Goal: Transaction & Acquisition: Purchase product/service

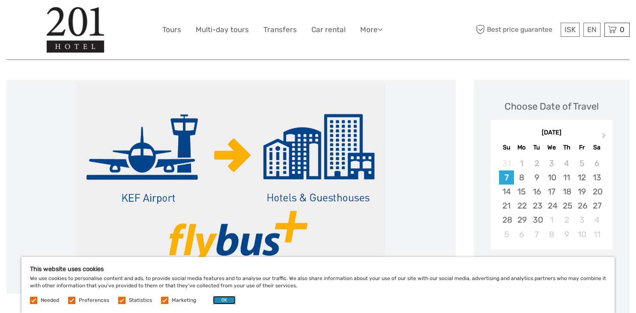
click at [213, 303] on button "OK" at bounding box center [224, 300] width 23 height 9
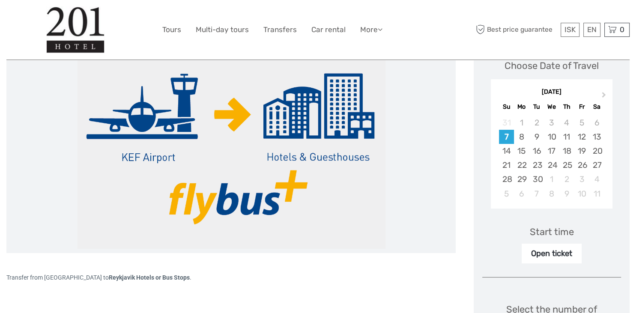
scroll to position [90, 0]
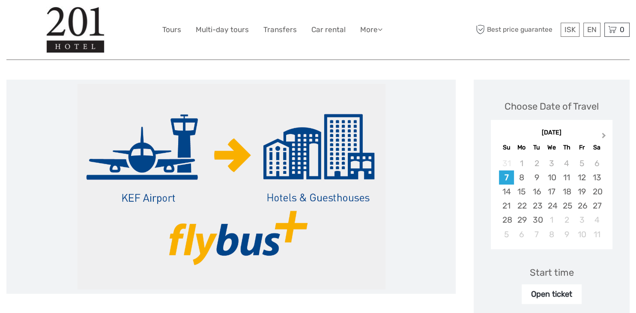
click at [600, 134] on button "Next Month" at bounding box center [605, 138] width 14 height 14
click at [604, 134] on span "Next Month" at bounding box center [604, 137] width 0 height 12
click at [550, 206] on div "24" at bounding box center [551, 206] width 15 height 14
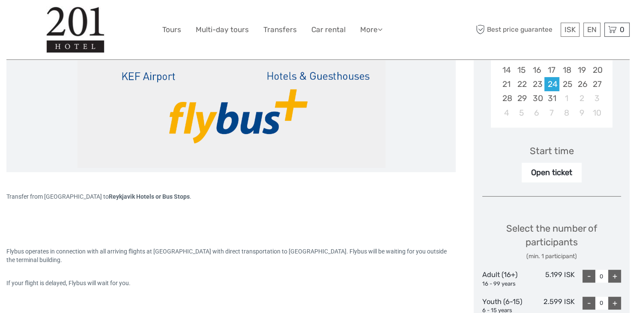
scroll to position [226, 0]
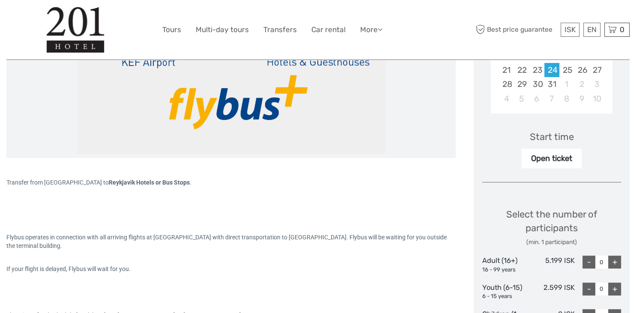
click at [615, 260] on div "+" at bounding box center [614, 262] width 13 height 13
click at [551, 160] on div "Open ticket" at bounding box center [552, 159] width 60 height 20
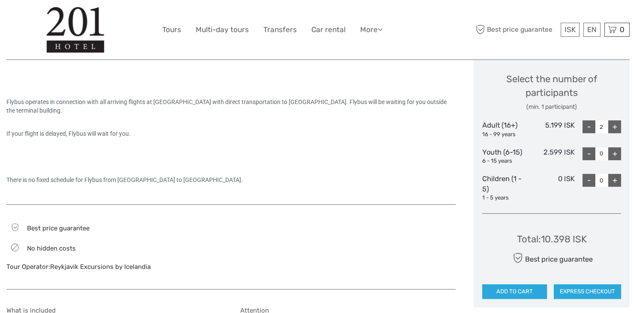
click at [616, 128] on div "+" at bounding box center [614, 126] width 13 height 13
click at [588, 128] on div "-" at bounding box center [588, 126] width 13 height 13
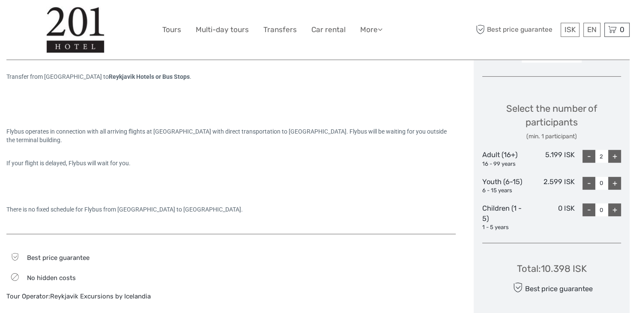
scroll to position [271, 0]
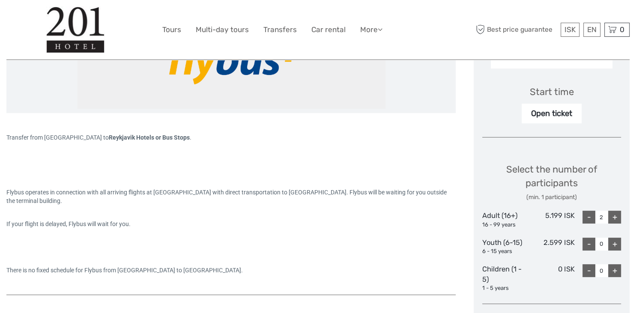
click at [591, 218] on div "-" at bounding box center [588, 217] width 13 height 13
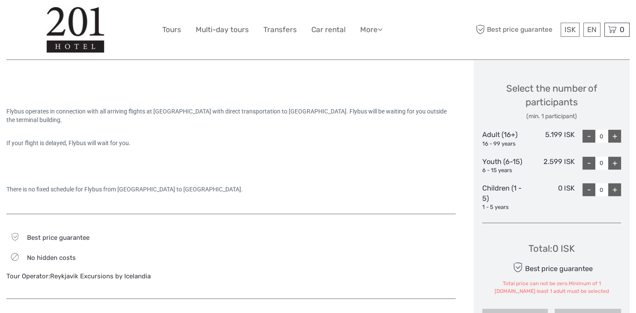
scroll to position [361, 0]
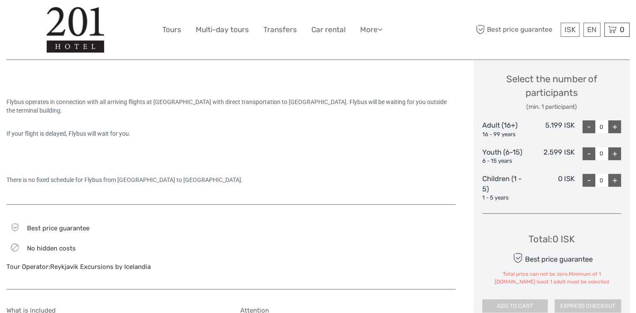
click at [618, 126] on div "+" at bounding box center [614, 126] width 13 height 13
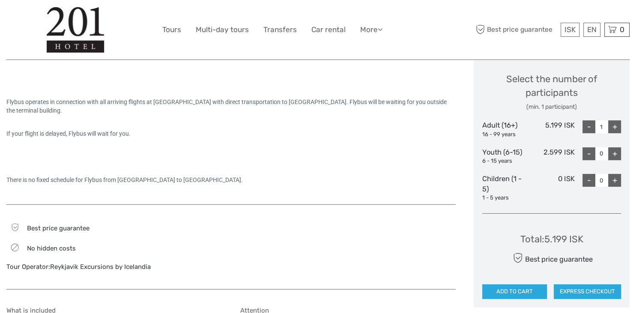
click at [618, 126] on div "+" at bounding box center [614, 126] width 13 height 13
type input "2"
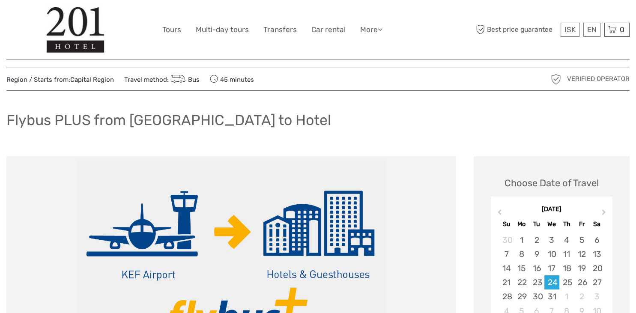
scroll to position [0, 0]
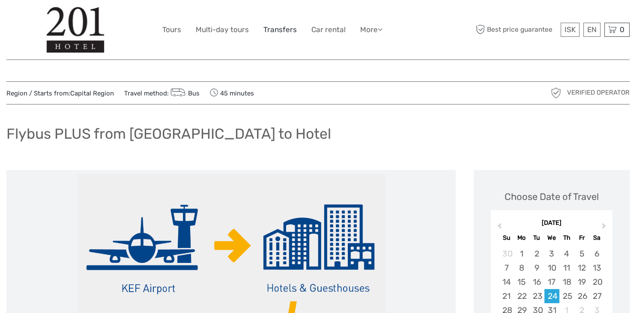
click at [275, 28] on link "Transfers" at bounding box center [279, 30] width 33 height 12
click at [189, 91] on link "Bus" at bounding box center [184, 94] width 31 height 8
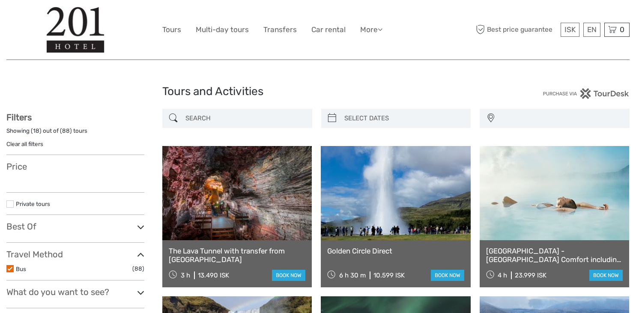
select select
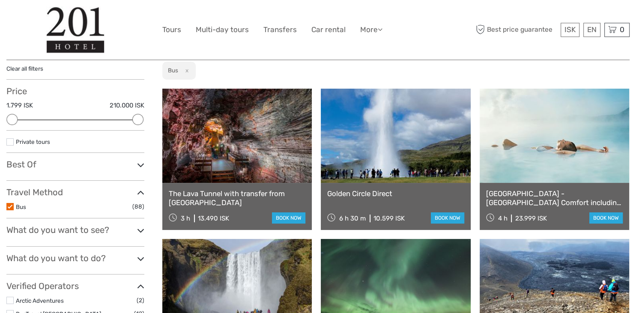
scroll to position [90, 0]
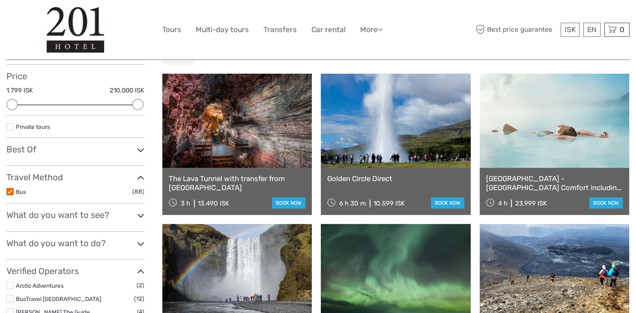
click at [579, 174] on div "[GEOGRAPHIC_DATA] - [GEOGRAPHIC_DATA] Comfort including admission 4 h 23.999 IS…" at bounding box center [554, 191] width 149 height 47
click at [607, 206] on link "book now" at bounding box center [605, 202] width 33 height 11
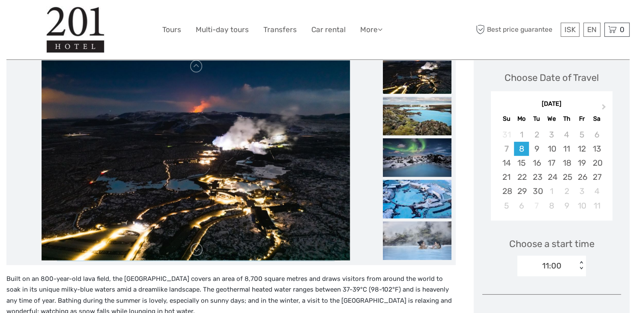
scroll to position [90, 0]
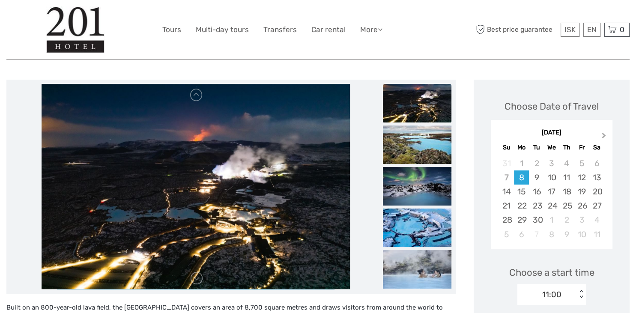
click at [604, 133] on span "Next Month" at bounding box center [604, 137] width 0 height 12
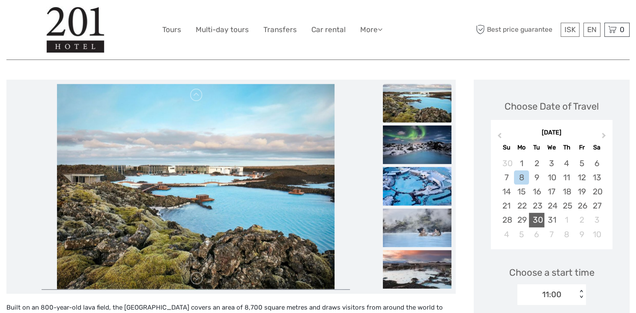
click at [537, 222] on div "30" at bounding box center [536, 220] width 15 height 14
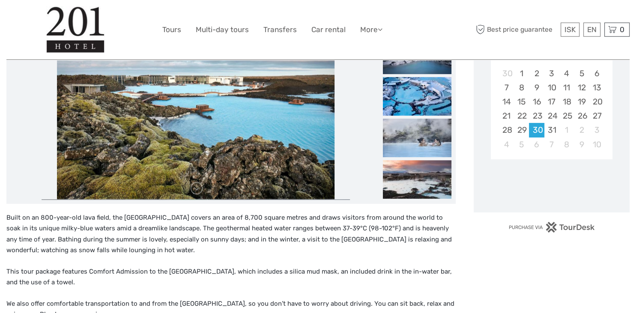
scroll to position [135, 0]
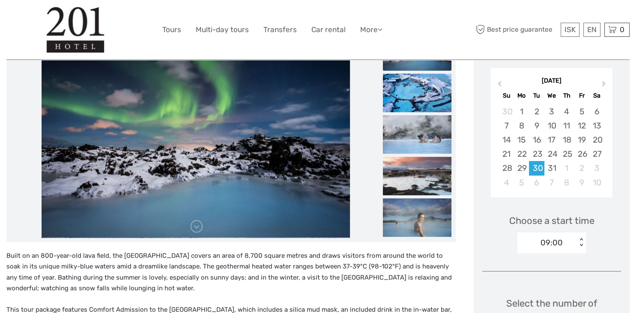
click at [580, 247] on div "< >" at bounding box center [581, 242] width 7 height 9
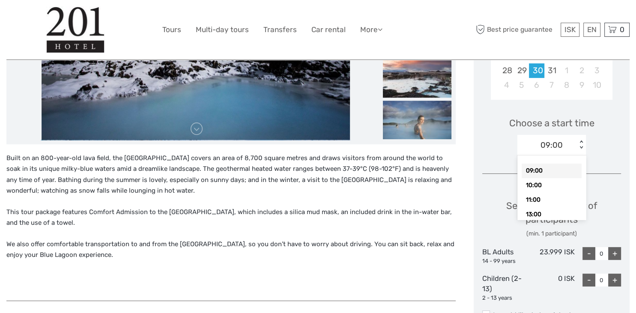
scroll to position [10, 0]
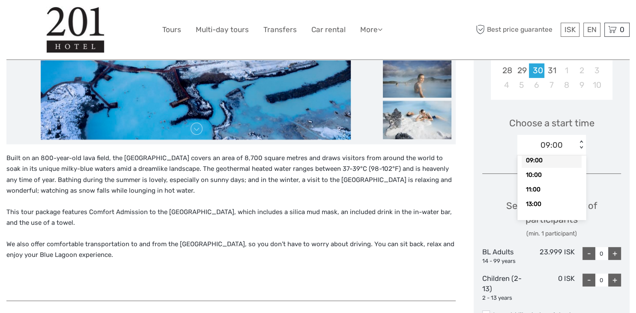
click at [582, 147] on div "< >" at bounding box center [581, 144] width 7 height 9
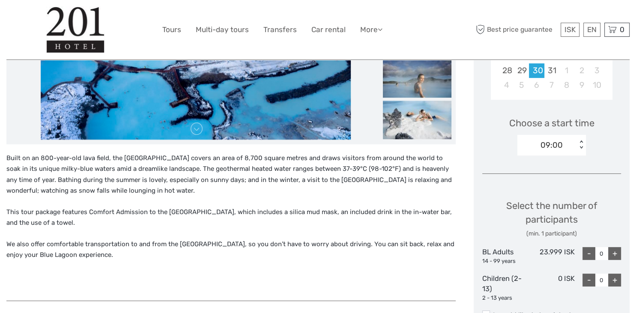
click at [583, 147] on div "< >" at bounding box center [581, 144] width 7 height 9
click at [583, 148] on div "< >" at bounding box center [581, 144] width 7 height 9
click at [585, 149] on div "< >" at bounding box center [581, 144] width 7 height 9
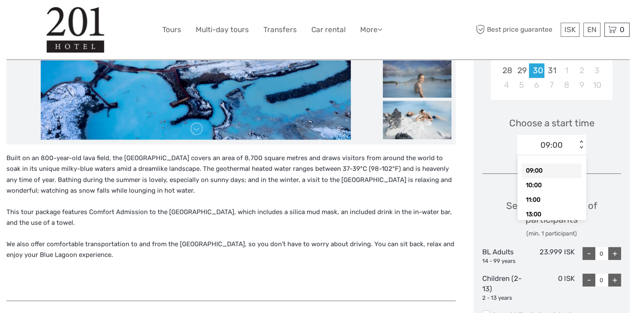
click at [582, 147] on div "< >" at bounding box center [581, 144] width 7 height 9
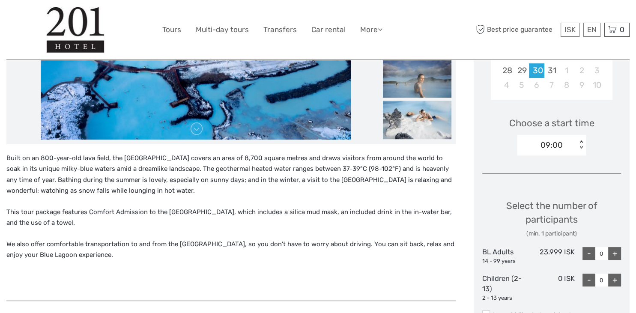
click at [582, 147] on div "< >" at bounding box center [581, 144] width 7 height 9
click at [574, 146] on div "09:00" at bounding box center [547, 145] width 60 height 13
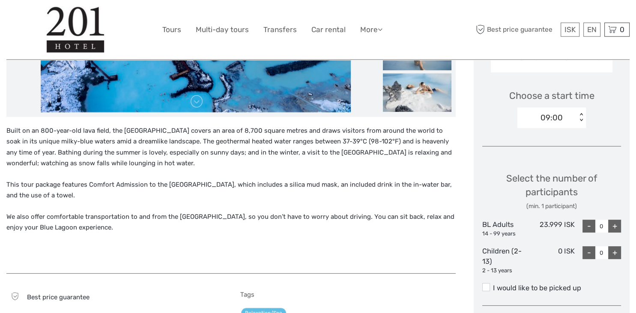
scroll to position [285, 0]
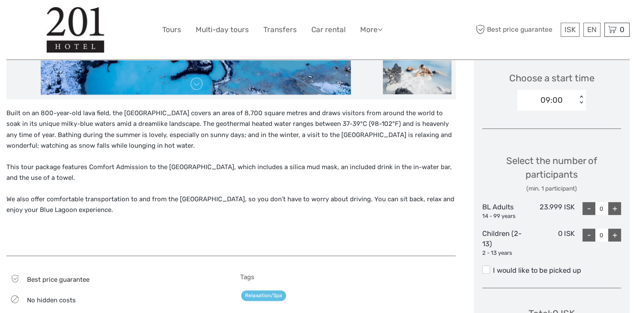
click at [582, 103] on div "< >" at bounding box center [581, 100] width 7 height 9
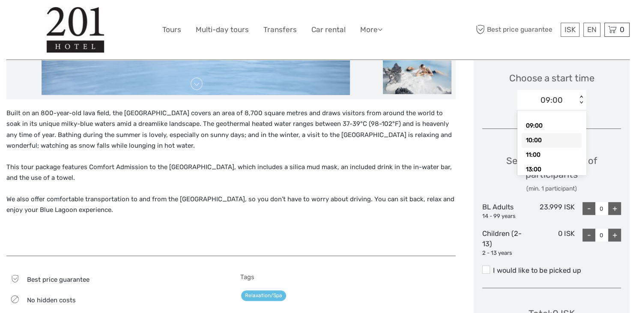
click at [545, 140] on div "10:00" at bounding box center [552, 140] width 60 height 15
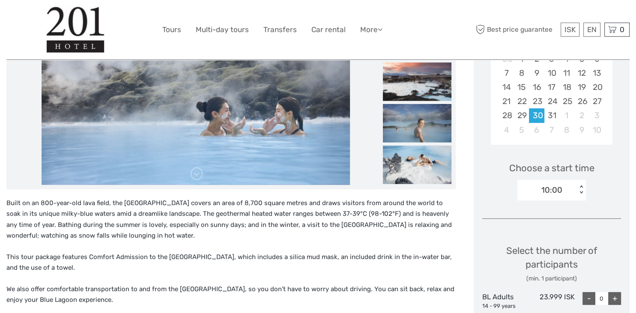
scroll to position [194, 0]
click at [582, 184] on div "10:00 < >" at bounding box center [551, 190] width 69 height 21
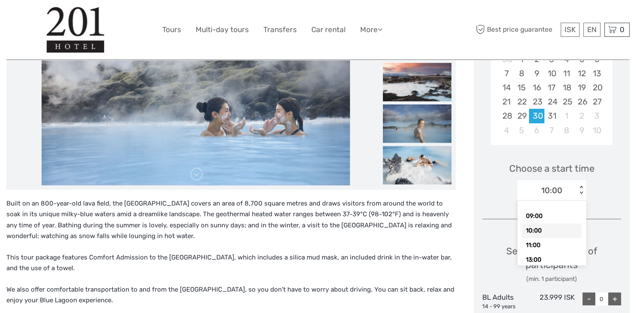
click at [581, 188] on div "< >" at bounding box center [581, 190] width 7 height 9
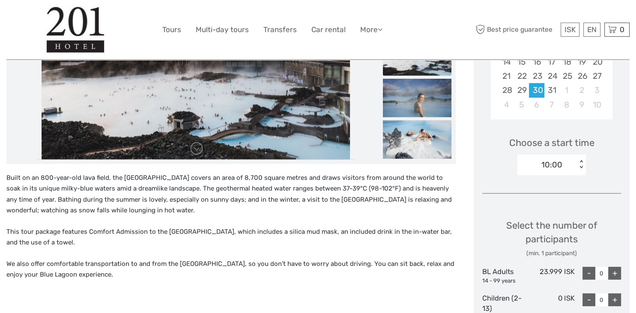
scroll to position [226, 0]
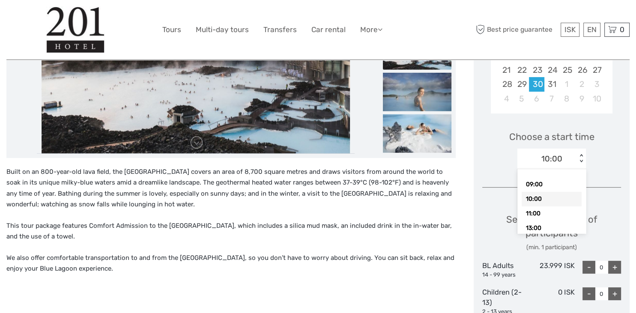
click at [583, 161] on div "< >" at bounding box center [581, 158] width 7 height 9
click at [555, 224] on div "13:00" at bounding box center [552, 228] width 60 height 15
click at [583, 161] on div "< >" at bounding box center [581, 158] width 7 height 9
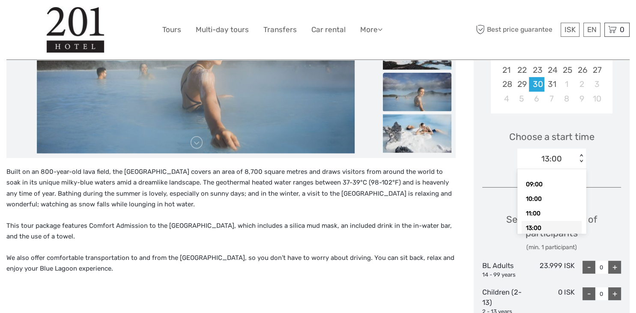
click at [558, 224] on div "13:00" at bounding box center [552, 228] width 60 height 15
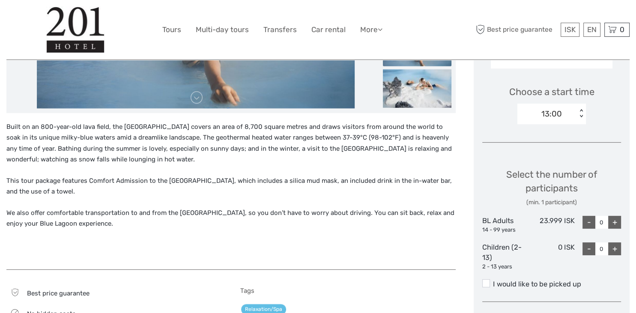
scroll to position [317, 0]
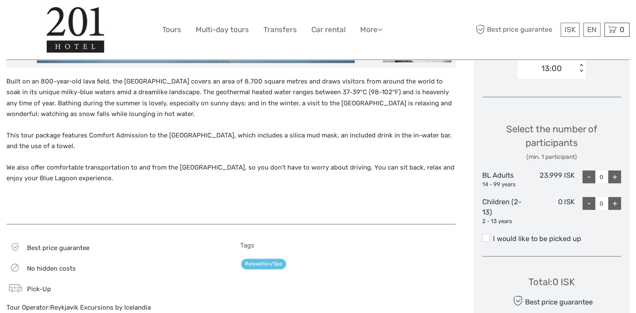
click at [612, 179] on div "+" at bounding box center [614, 176] width 13 height 13
click at [614, 178] on div "+" at bounding box center [614, 176] width 13 height 13
type input "2"
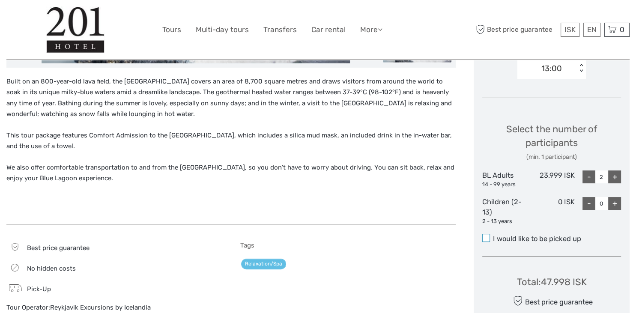
click at [490, 238] on span at bounding box center [486, 238] width 8 height 8
click at [493, 236] on input "I would like to be picked up" at bounding box center [493, 236] width 0 height 0
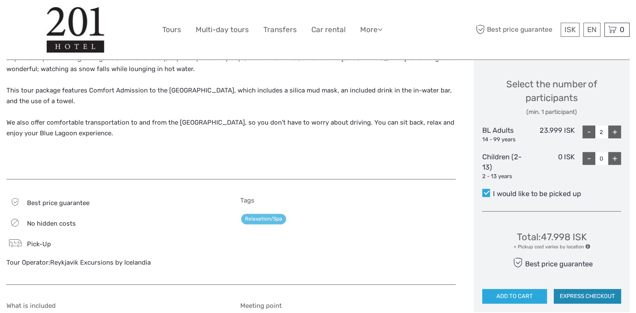
click at [591, 297] on button "EXPRESS CHECKOUT" at bounding box center [587, 296] width 67 height 15
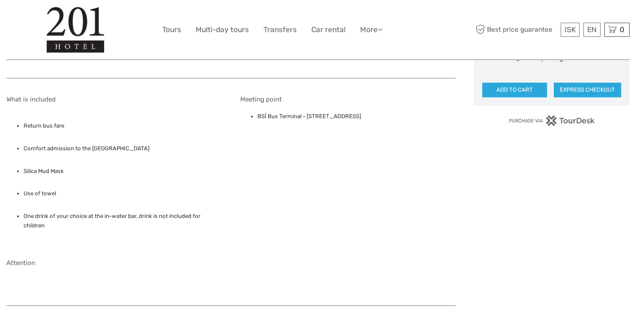
scroll to position [588, 0]
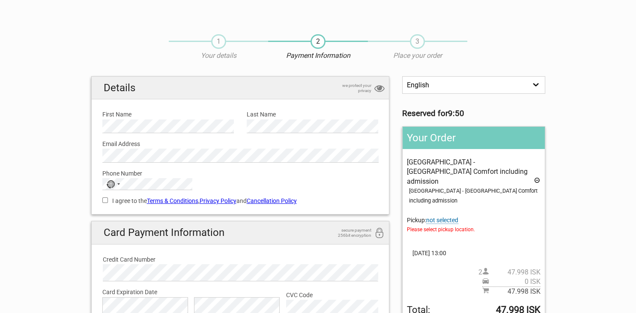
click at [448, 217] on span "not selected" at bounding box center [442, 220] width 32 height 7
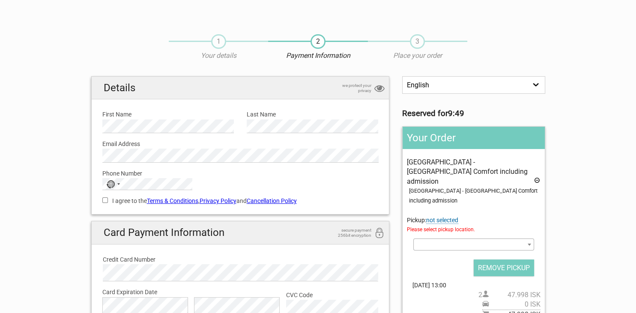
click at [507, 239] on span at bounding box center [473, 245] width 120 height 12
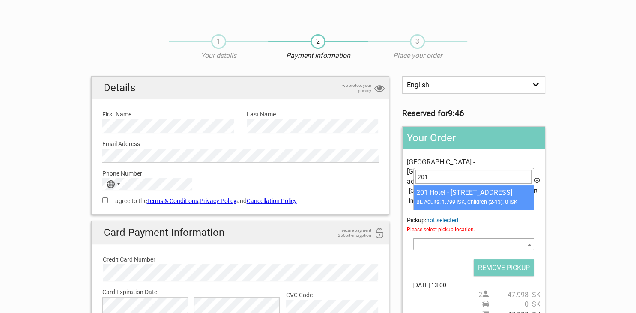
type input "201"
select select "1093075"
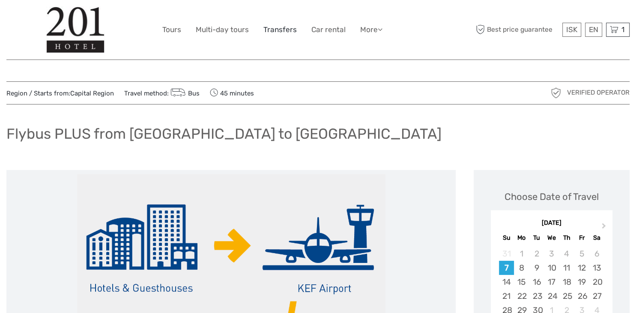
click at [277, 33] on link "Transfers" at bounding box center [279, 30] width 33 height 12
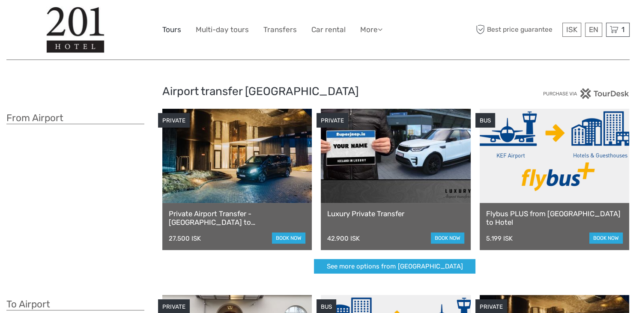
click at [172, 30] on link "Tours" at bounding box center [171, 30] width 19 height 12
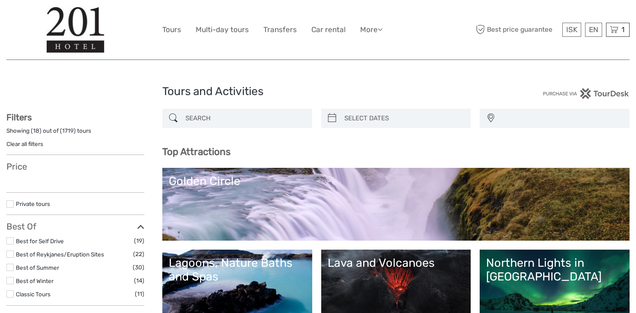
select select
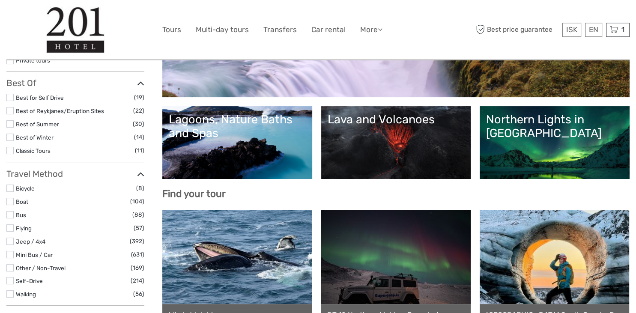
scroll to position [181, 0]
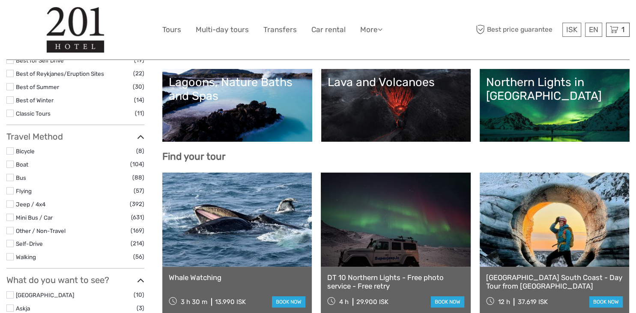
select select
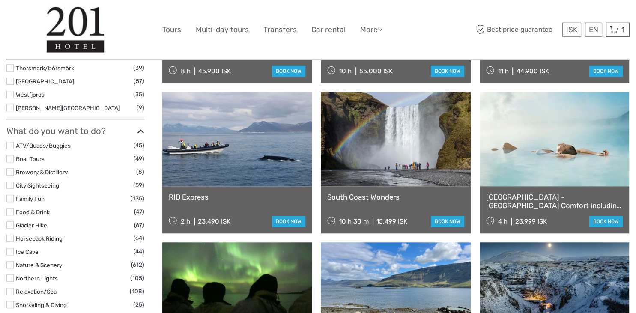
scroll to position [723, 0]
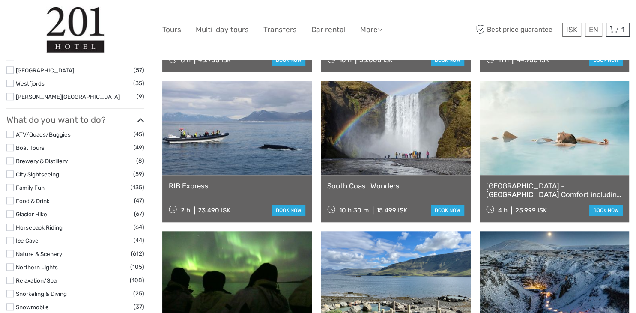
click at [580, 138] on link at bounding box center [554, 128] width 149 height 94
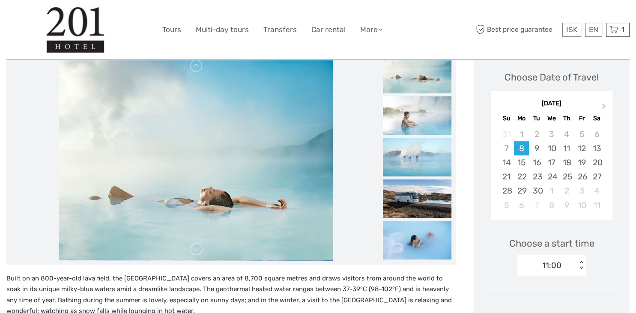
scroll to position [135, 0]
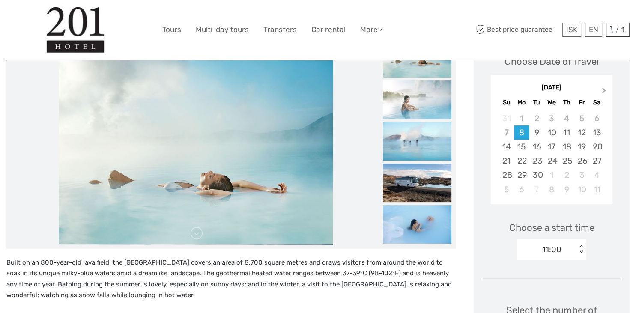
click at [604, 90] on span "Next Month" at bounding box center [604, 92] width 0 height 12
click at [499, 93] on button "Previous Month" at bounding box center [499, 93] width 14 height 14
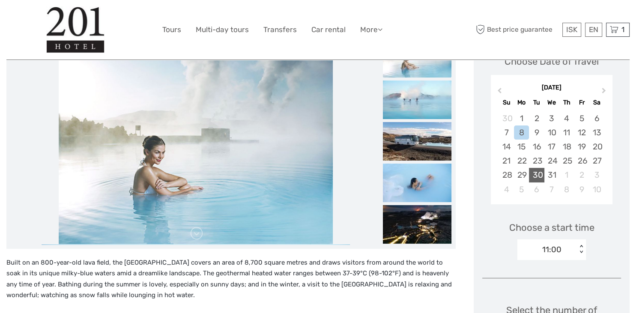
click at [537, 172] on div "30" at bounding box center [536, 175] width 15 height 14
click at [580, 246] on div "09:00 < >" at bounding box center [551, 249] width 69 height 21
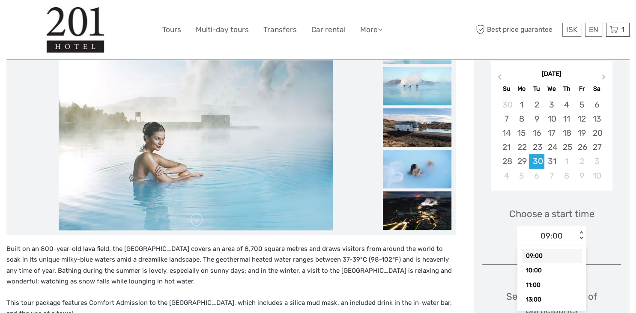
scroll to position [10, 0]
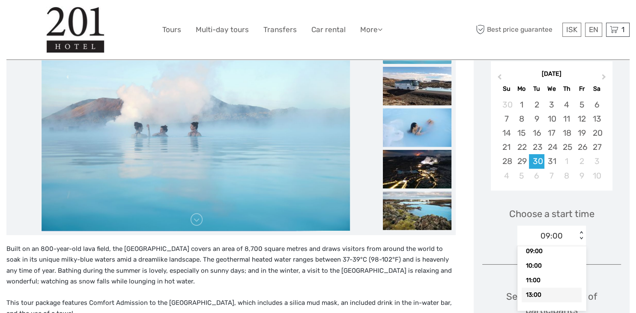
click at [545, 296] on div "13:00" at bounding box center [552, 295] width 60 height 15
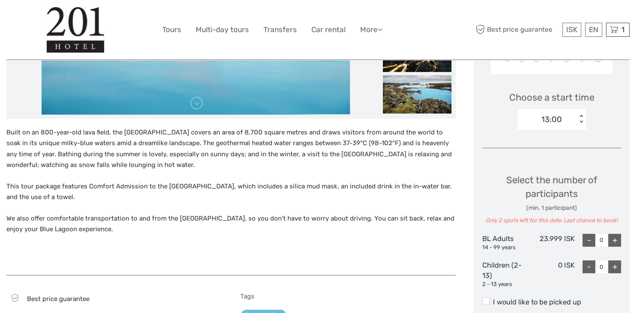
scroll to position [285, 0]
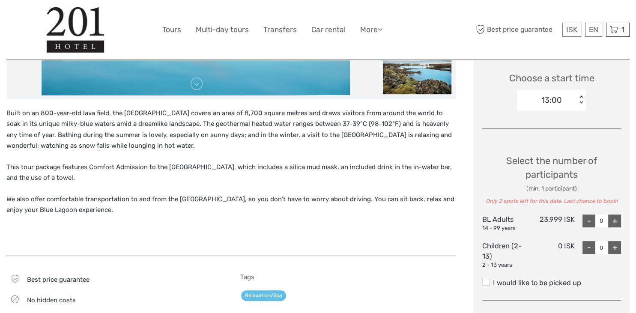
click at [620, 223] on div "+" at bounding box center [614, 221] width 13 height 13
click at [618, 222] on div "+" at bounding box center [614, 221] width 13 height 13
type input "2"
click at [506, 281] on label "I would like to be picked up" at bounding box center [551, 283] width 139 height 10
click at [493, 280] on input "I would like to be picked up" at bounding box center [493, 280] width 0 height 0
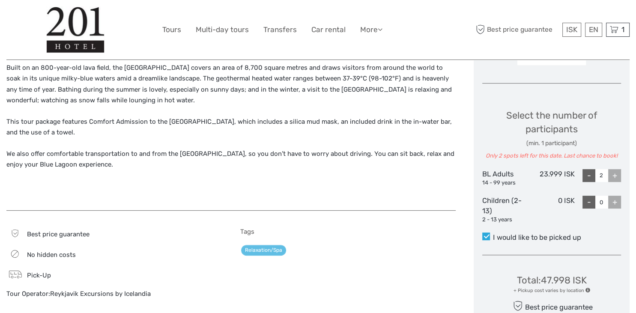
scroll to position [421, 0]
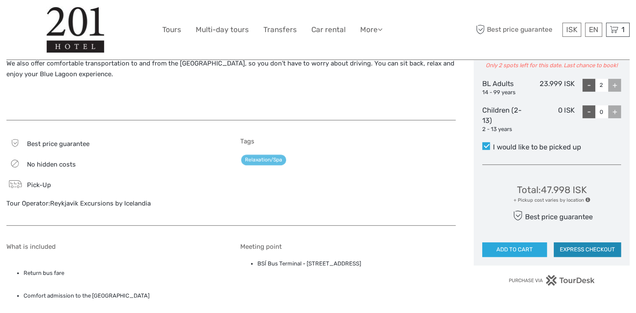
click at [593, 246] on button "EXPRESS CHECKOUT" at bounding box center [587, 249] width 67 height 15
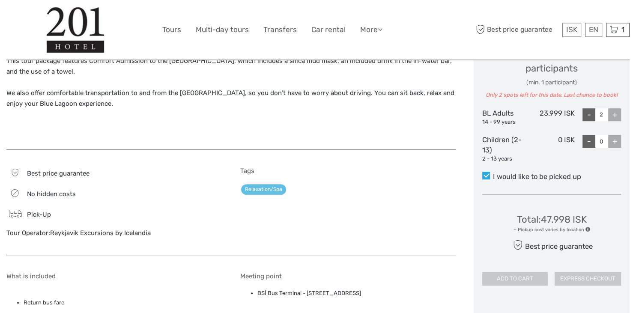
scroll to position [375, 0]
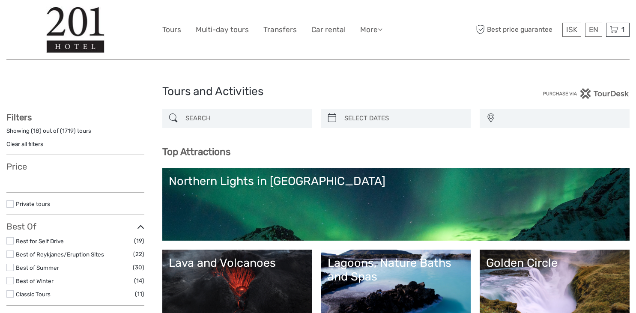
select select
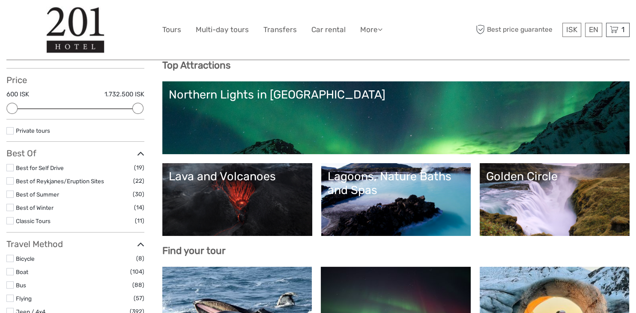
scroll to position [90, 0]
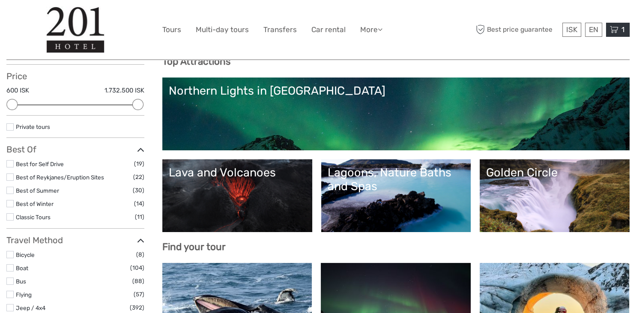
click at [618, 27] on icon at bounding box center [614, 29] width 9 height 11
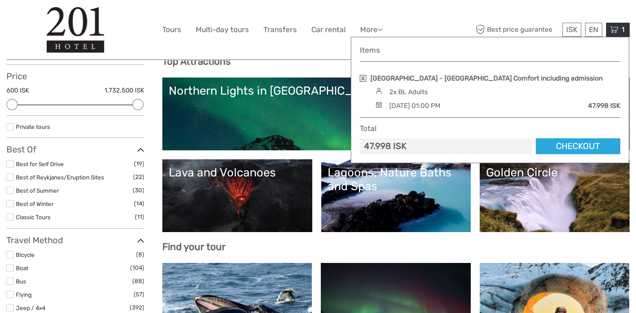
scroll to position [0, 0]
click at [580, 147] on link "Checkout" at bounding box center [578, 146] width 84 height 16
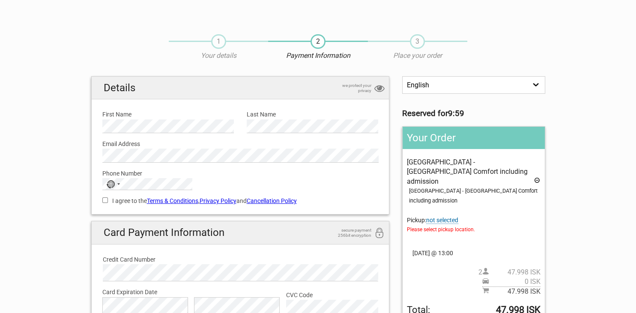
click at [445, 217] on span "not selected" at bounding box center [442, 220] width 32 height 7
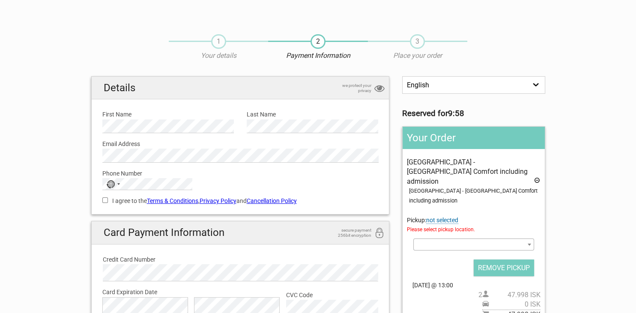
click at [484, 239] on span at bounding box center [473, 245] width 120 height 12
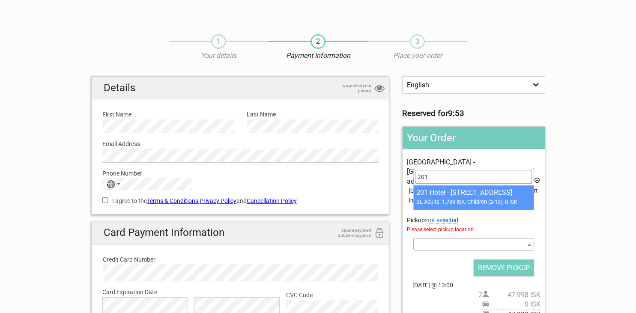
type input "201"
select select "1093075"
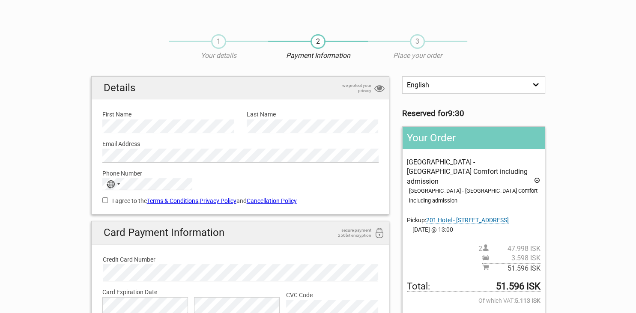
click at [122, 187] on button "No country selected" at bounding box center [113, 184] width 21 height 11
type input "fra"
click at [123, 212] on span "[GEOGRAPHIC_DATA]" at bounding box center [147, 211] width 58 height 9
click at [105, 200] on input "I agree to the Terms & Conditions , Privacy Policy and Cancellation Policy" at bounding box center [105, 200] width 6 height 6
checkbox input "true"
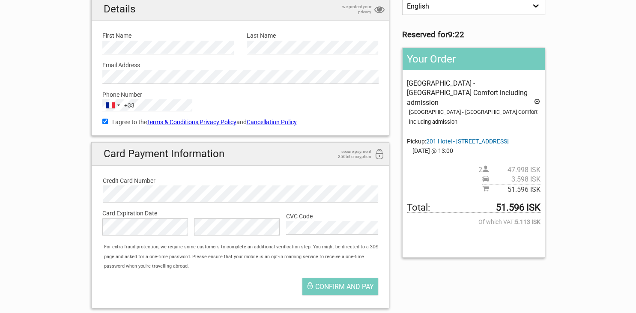
scroll to position [90, 0]
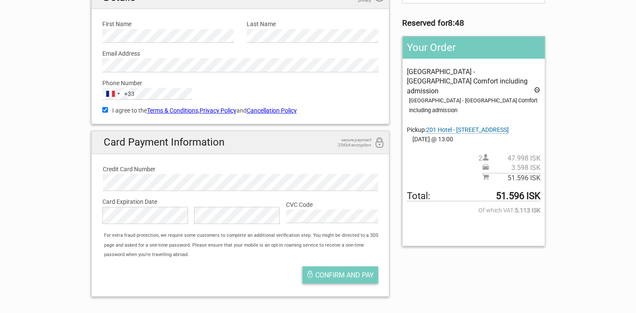
click at [330, 275] on span "Confirm and pay" at bounding box center [344, 275] width 59 height 8
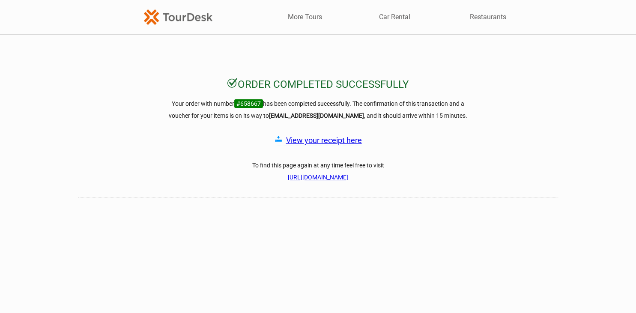
click at [342, 179] on link "[URL][DOMAIN_NAME]" at bounding box center [318, 177] width 60 height 7
click at [343, 142] on link "View your receipt here" at bounding box center [324, 140] width 76 height 9
click at [311, 17] on link "More Tours" at bounding box center [305, 16] width 34 height 9
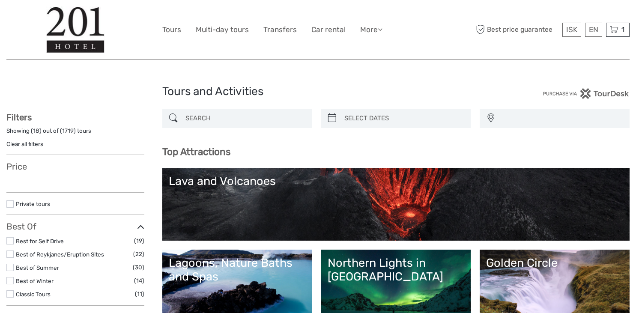
select select
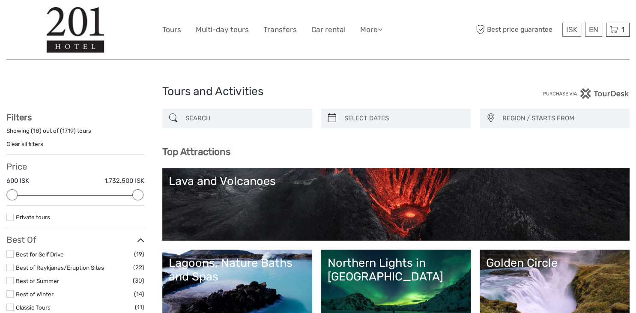
click at [212, 116] on input "search" at bounding box center [245, 118] width 126 height 15
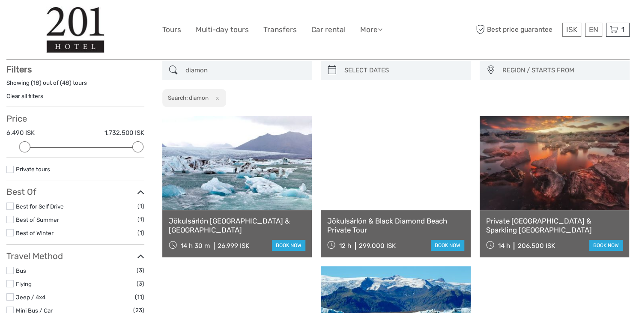
scroll to position [48, 0]
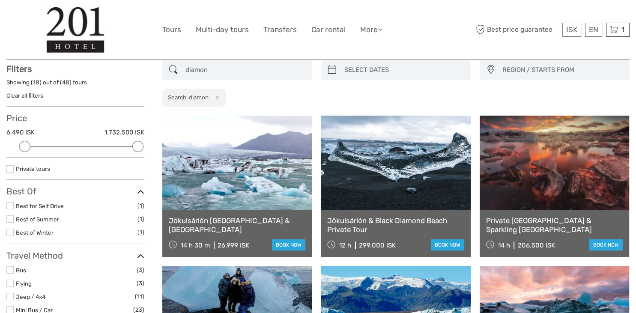
type input "diamon"
click at [249, 177] on link at bounding box center [236, 163] width 149 height 94
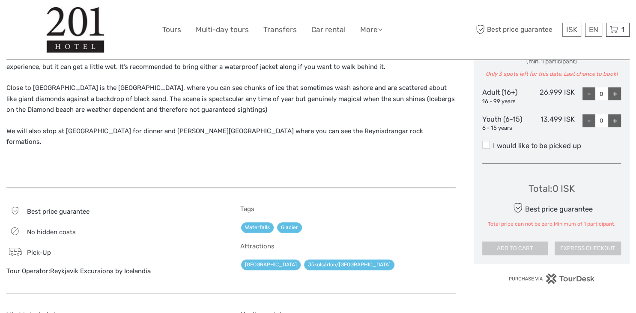
scroll to position [317, 0]
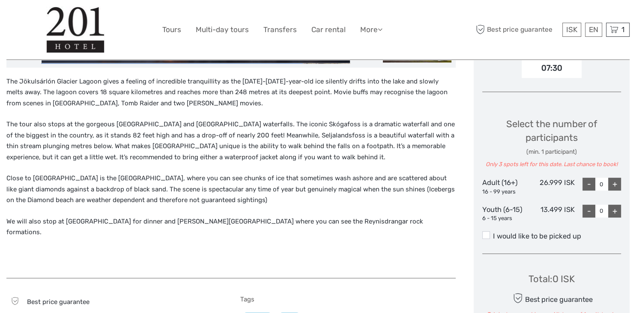
click at [614, 185] on div "+" at bounding box center [614, 184] width 13 height 13
click at [615, 185] on div "+" at bounding box center [614, 184] width 13 height 13
type input "2"
click at [514, 234] on label "I would like to be picked up" at bounding box center [551, 236] width 139 height 10
click at [493, 233] on input "I would like to be picked up" at bounding box center [493, 233] width 0 height 0
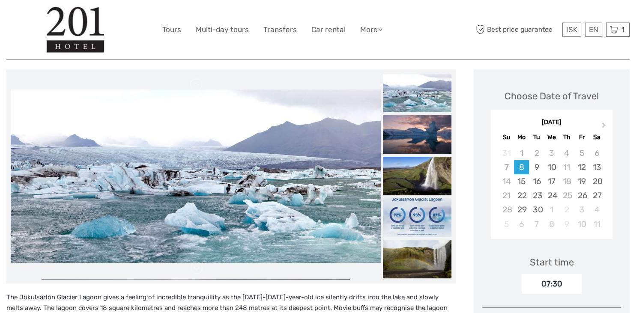
scroll to position [90, 0]
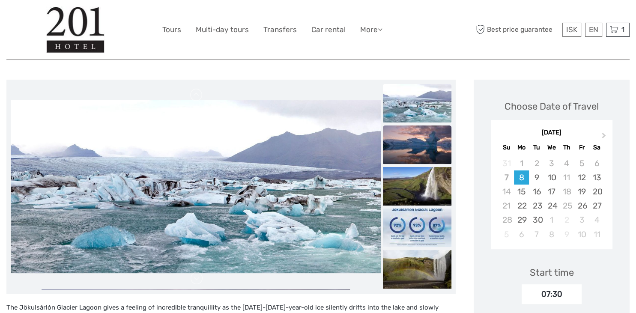
click at [418, 140] on img at bounding box center [417, 144] width 69 height 39
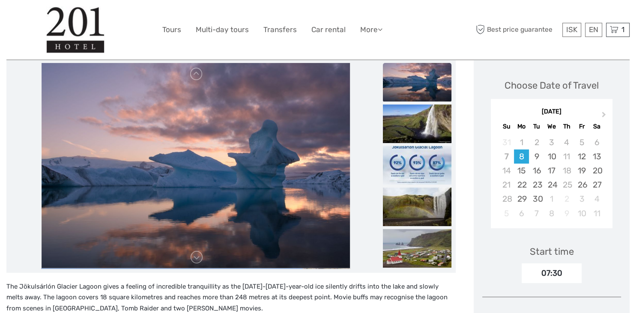
scroll to position [181, 0]
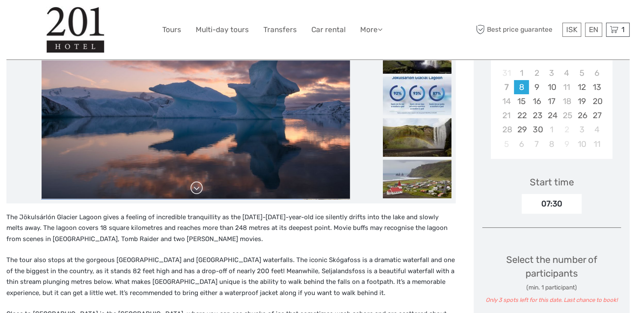
click at [201, 187] on link at bounding box center [197, 188] width 14 height 14
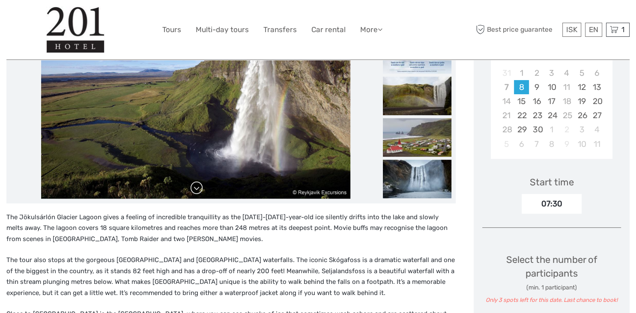
click at [201, 187] on link at bounding box center [197, 188] width 14 height 14
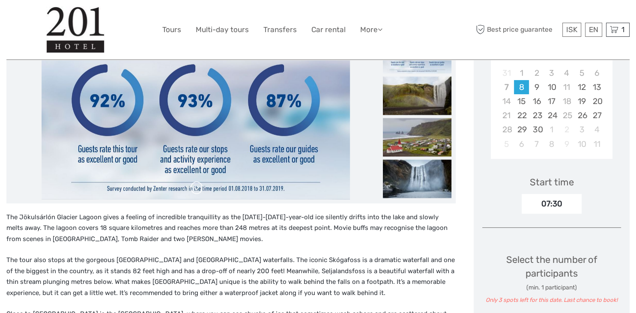
click at [201, 187] on link at bounding box center [197, 188] width 14 height 14
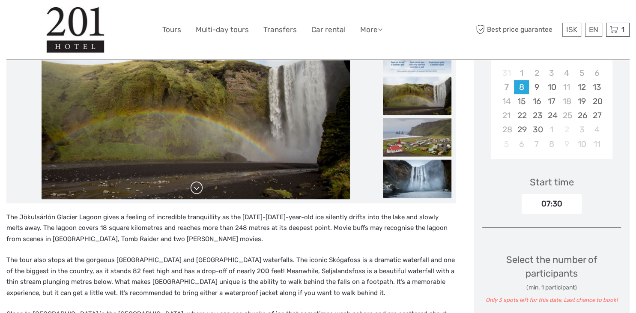
click at [201, 187] on link at bounding box center [197, 188] width 14 height 14
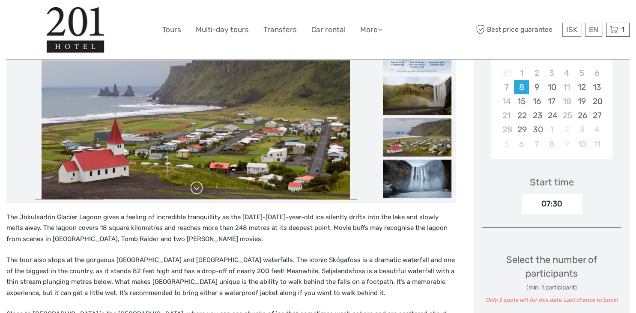
click at [201, 187] on link at bounding box center [197, 188] width 14 height 14
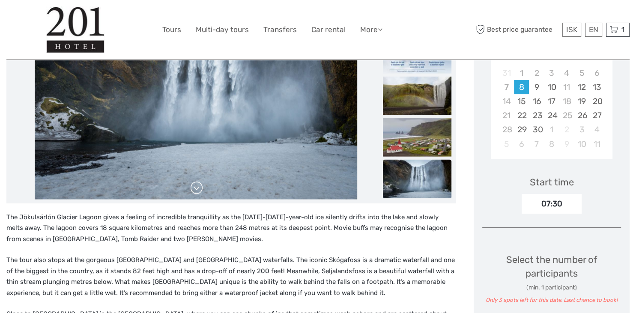
click at [201, 187] on link at bounding box center [197, 188] width 14 height 14
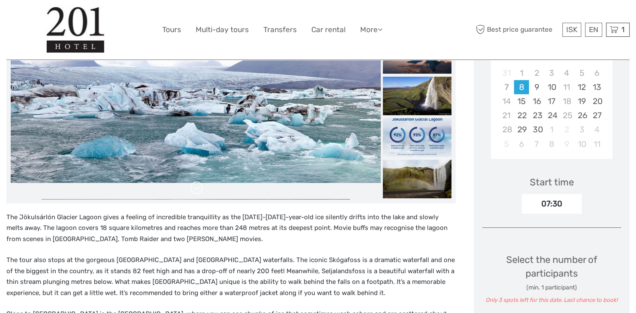
click at [201, 187] on link at bounding box center [197, 188] width 14 height 14
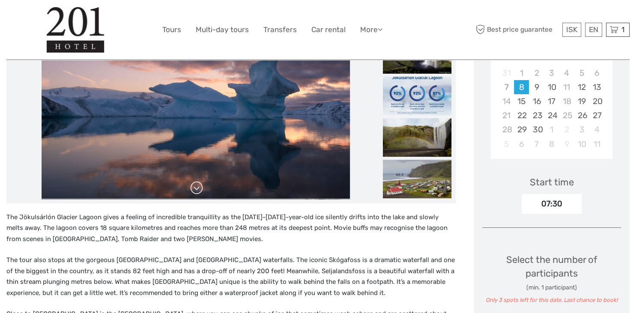
click at [201, 187] on link at bounding box center [197, 188] width 14 height 14
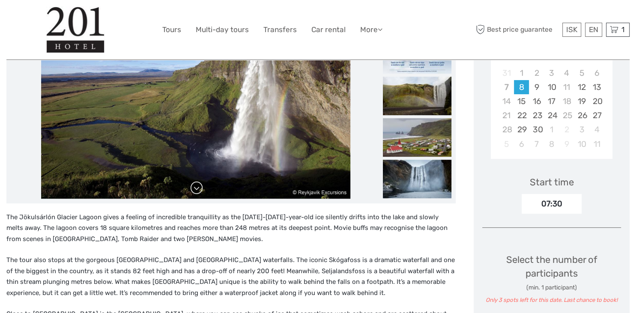
click at [201, 187] on link at bounding box center [197, 188] width 14 height 14
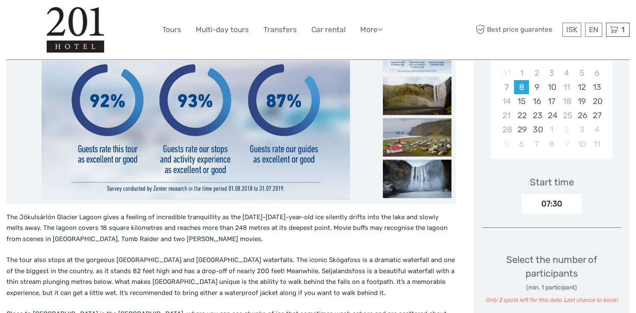
scroll to position [0, 0]
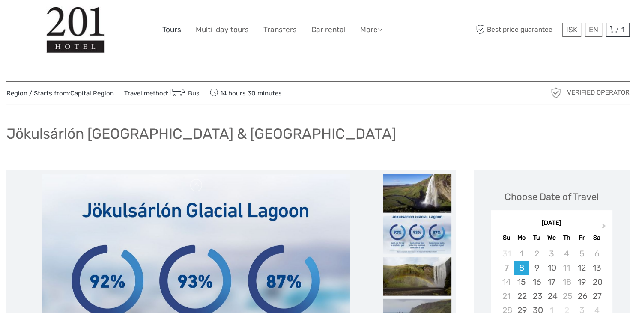
click at [173, 32] on link "Tours" at bounding box center [171, 30] width 19 height 12
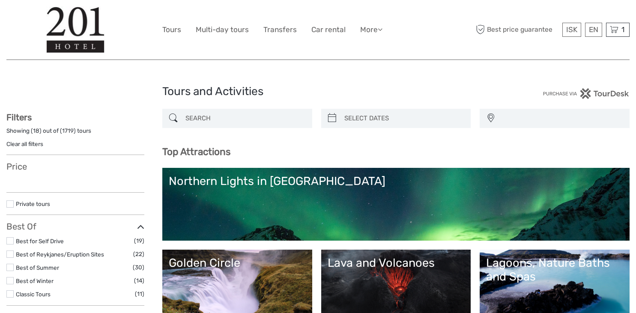
select select
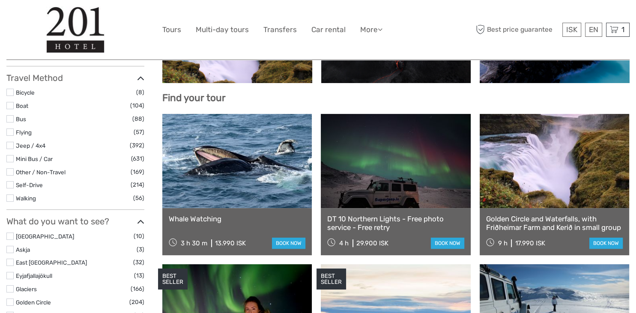
select select
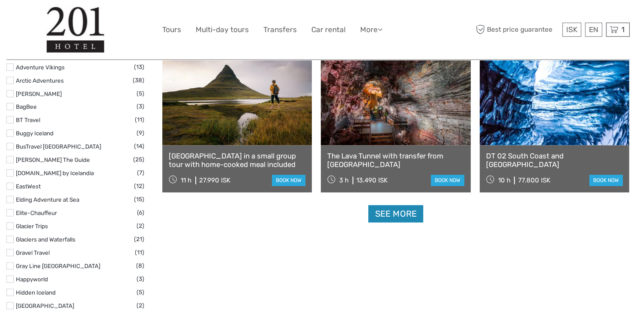
scroll to position [1054, 0]
click at [402, 217] on link "See more" at bounding box center [395, 215] width 55 height 18
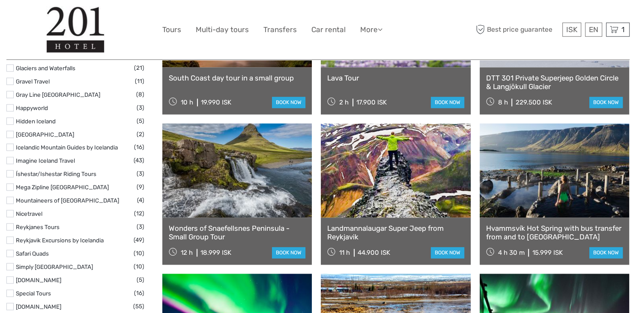
scroll to position [1234, 0]
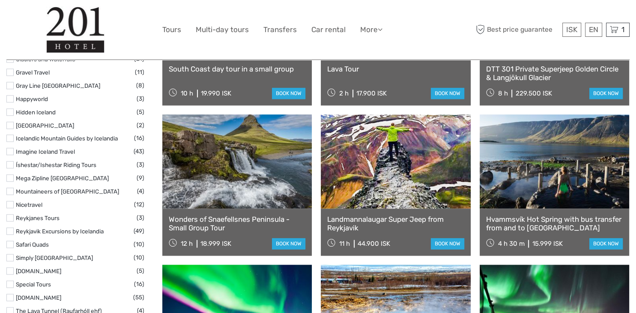
click at [571, 179] on link at bounding box center [554, 161] width 149 height 94
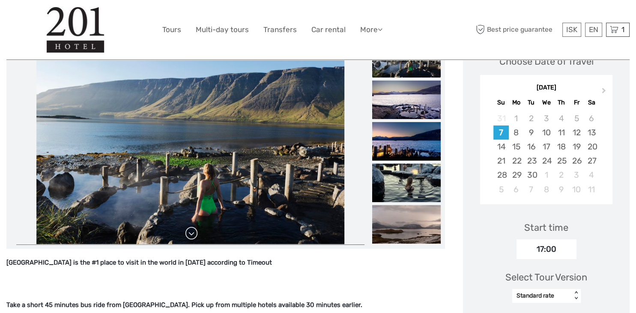
click at [195, 239] on link at bounding box center [192, 234] width 14 height 14
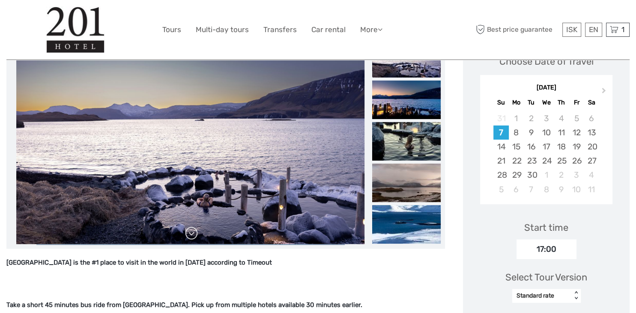
click at [195, 239] on link at bounding box center [192, 234] width 14 height 14
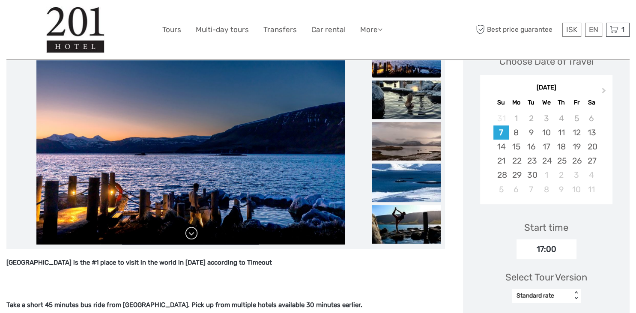
click at [195, 239] on link at bounding box center [192, 234] width 14 height 14
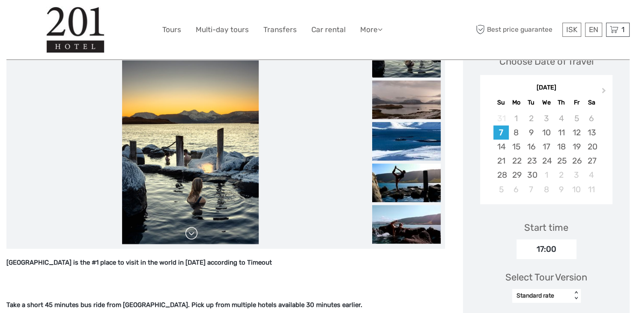
click at [195, 239] on link at bounding box center [192, 234] width 14 height 14
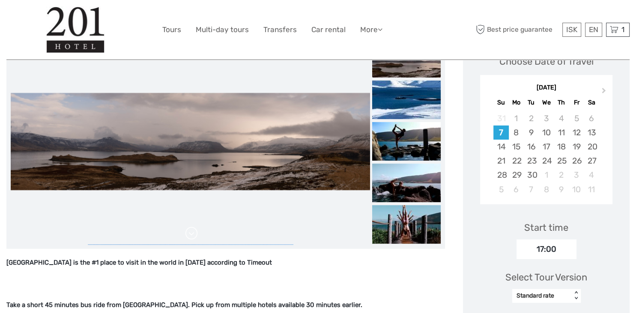
click at [196, 240] on link at bounding box center [192, 234] width 14 height 14
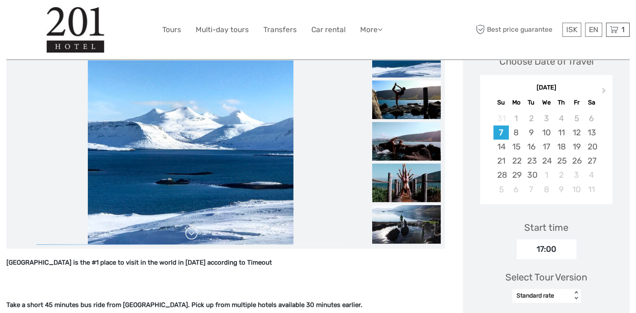
click at [196, 240] on link at bounding box center [192, 234] width 14 height 14
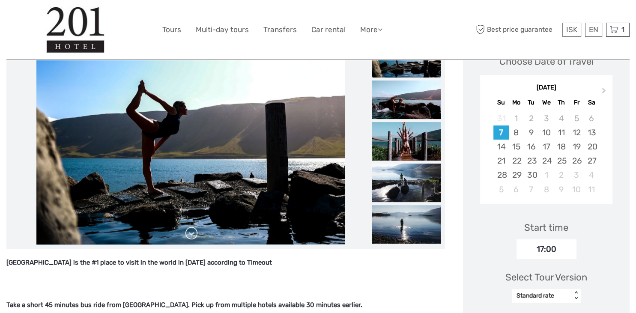
click at [196, 240] on link at bounding box center [192, 234] width 14 height 14
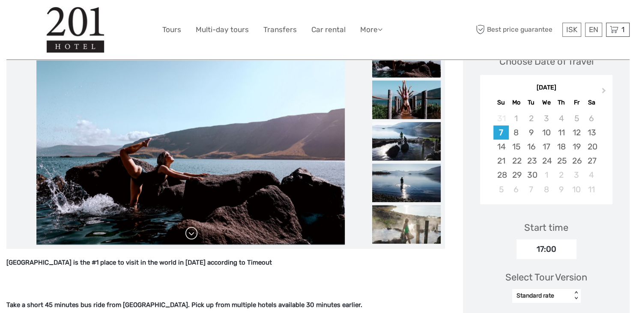
click at [196, 240] on link at bounding box center [192, 234] width 14 height 14
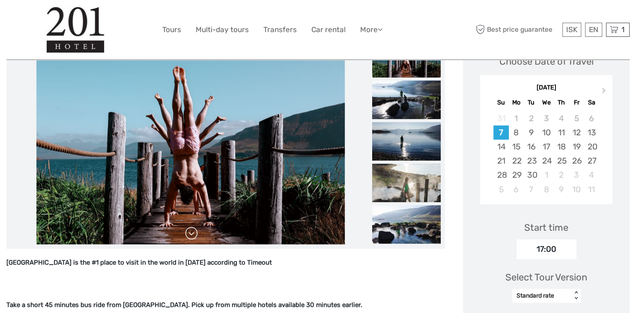
click at [196, 240] on link at bounding box center [192, 234] width 14 height 14
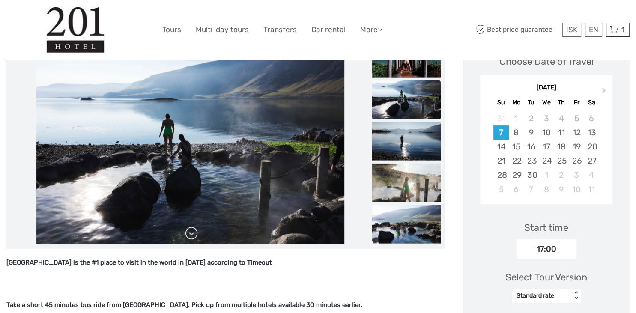
click at [196, 240] on link at bounding box center [192, 234] width 14 height 14
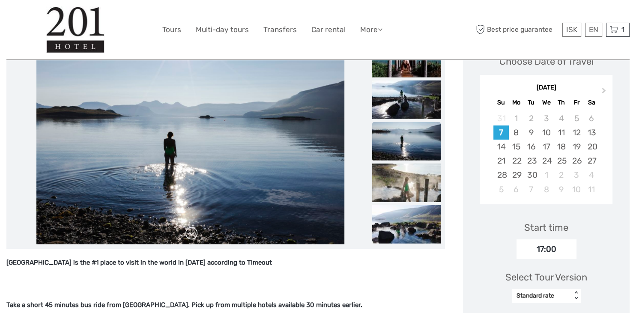
click at [196, 240] on link at bounding box center [192, 234] width 14 height 14
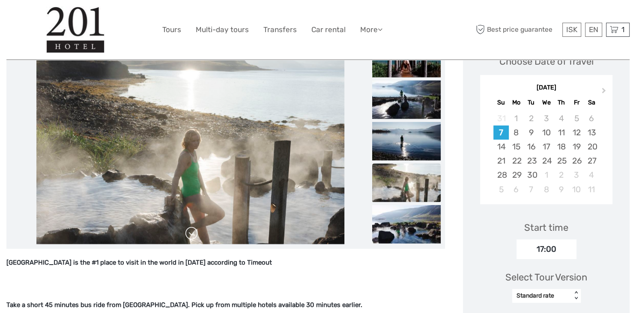
click at [196, 240] on link at bounding box center [192, 234] width 14 height 14
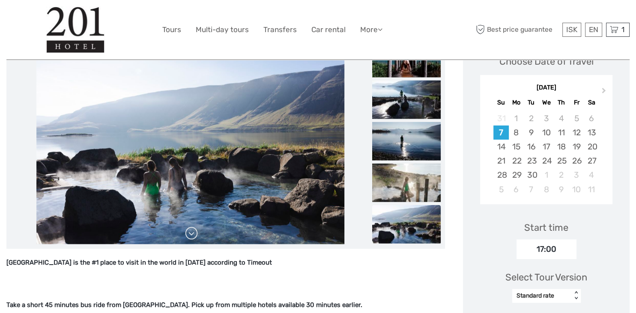
click at [196, 240] on link at bounding box center [192, 234] width 14 height 14
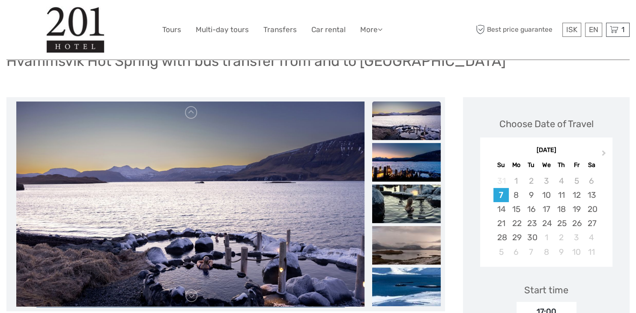
scroll to position [45, 0]
